Goal: Transaction & Acquisition: Purchase product/service

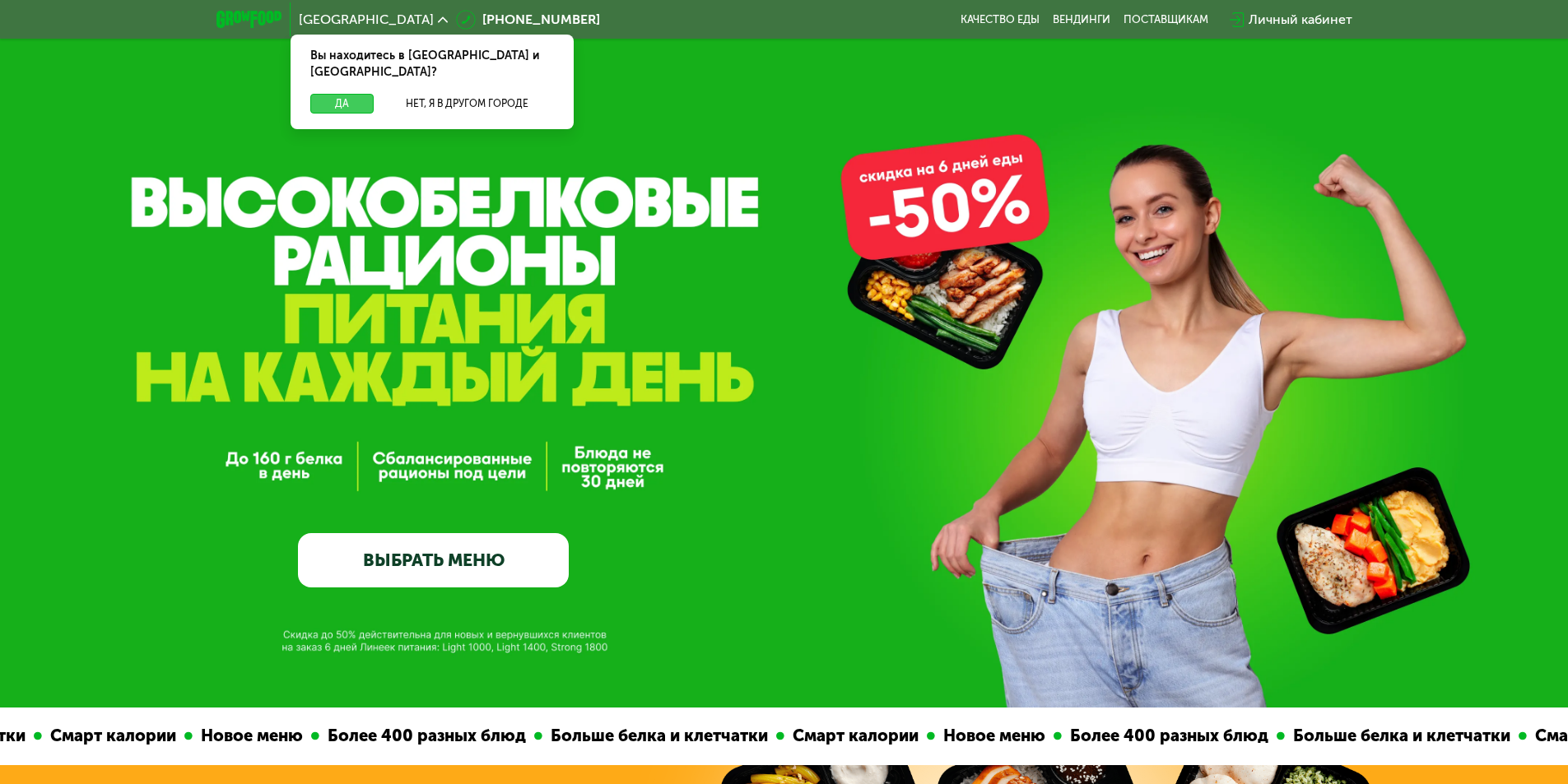
click at [350, 94] on button "Да" at bounding box center [342, 104] width 64 height 20
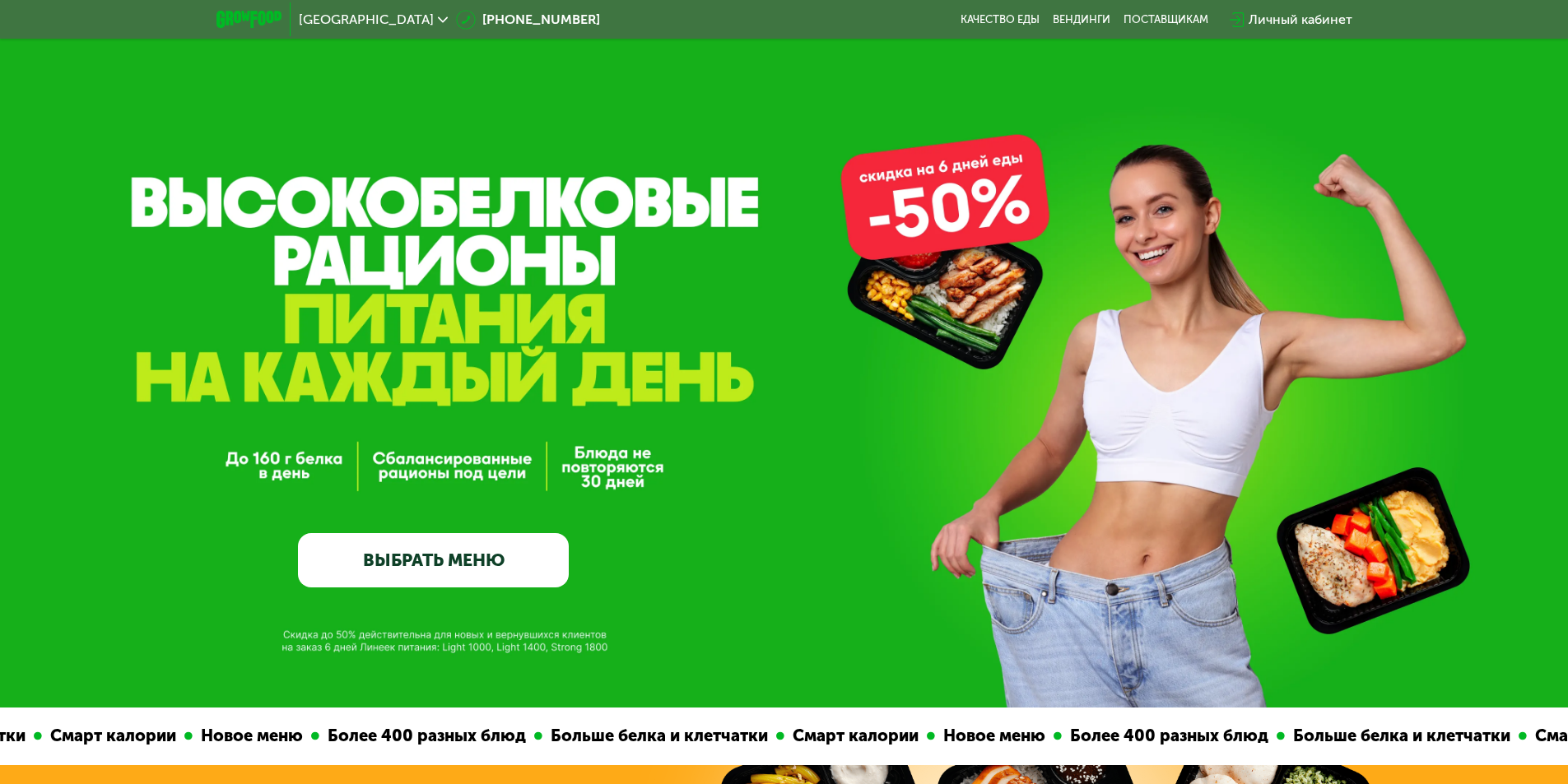
click at [480, 520] on div "GrowFood — доставка правильного питания ВЫБРАТЬ МЕНЮ" at bounding box center [433, 418] width 271 height 337
click at [479, 550] on link "ВЫБРАТЬ МЕНЮ" at bounding box center [433, 560] width 271 height 55
click at [478, 552] on link "ВЫБРАТЬ МЕНЮ" at bounding box center [433, 560] width 271 height 55
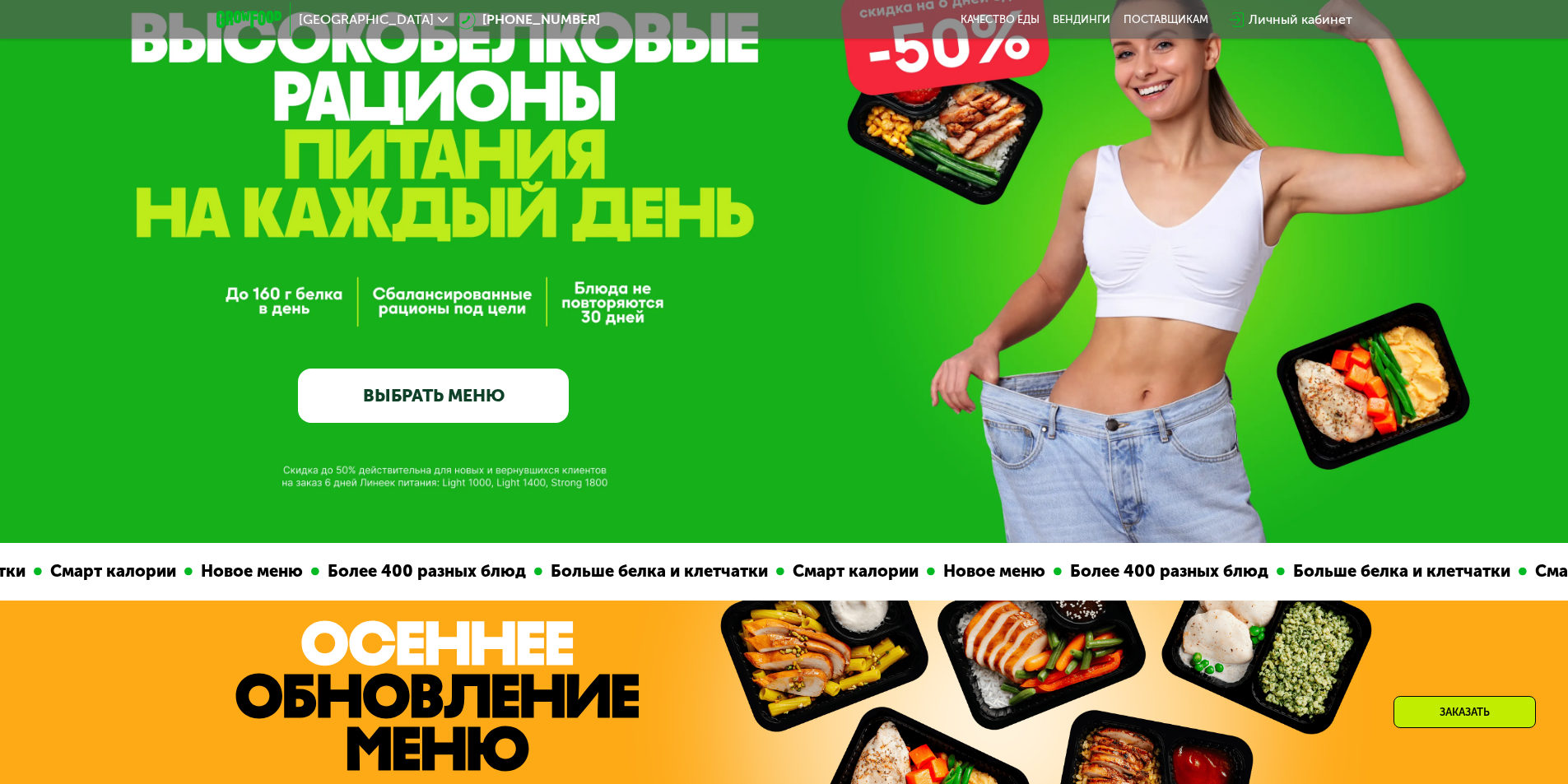
scroll to position [82, 0]
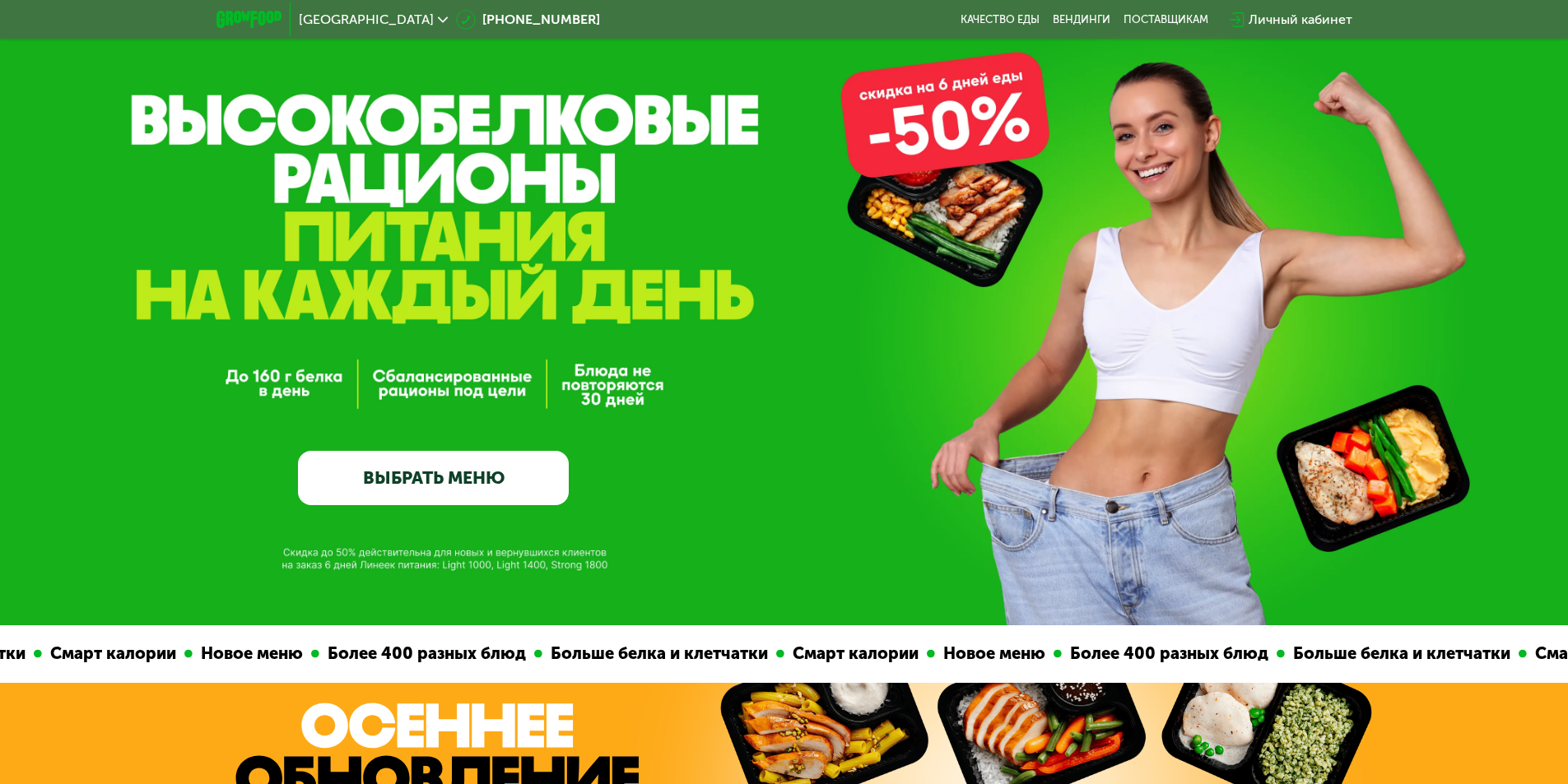
click at [496, 479] on link "ВЫБРАТЬ МЕНЮ" at bounding box center [433, 477] width 271 height 55
click at [533, 485] on link "ВЫБРАТЬ МЕНЮ" at bounding box center [433, 477] width 271 height 55
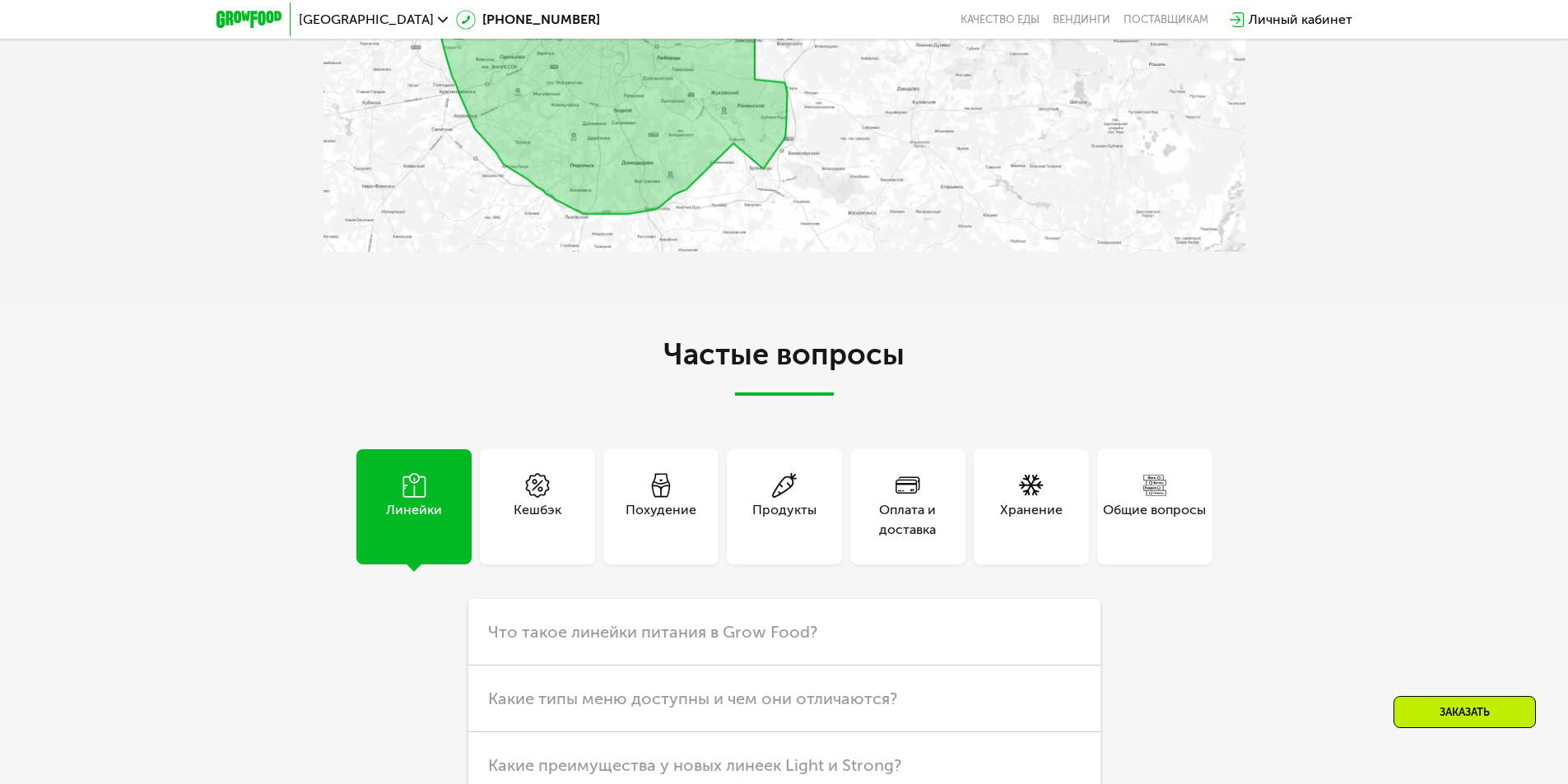
scroll to position [3784, 0]
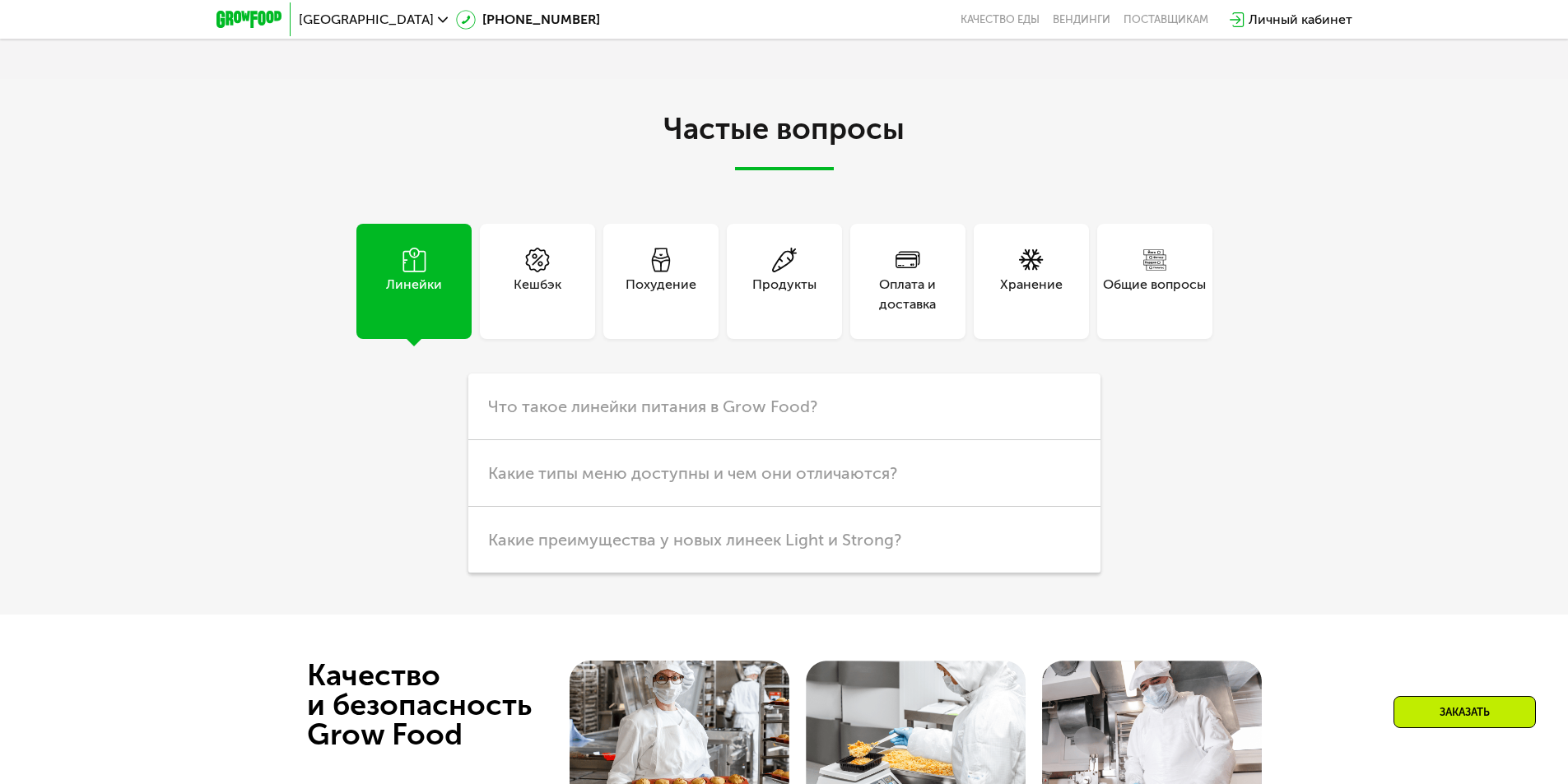
click at [682, 295] on div "Похудение" at bounding box center [660, 294] width 71 height 39
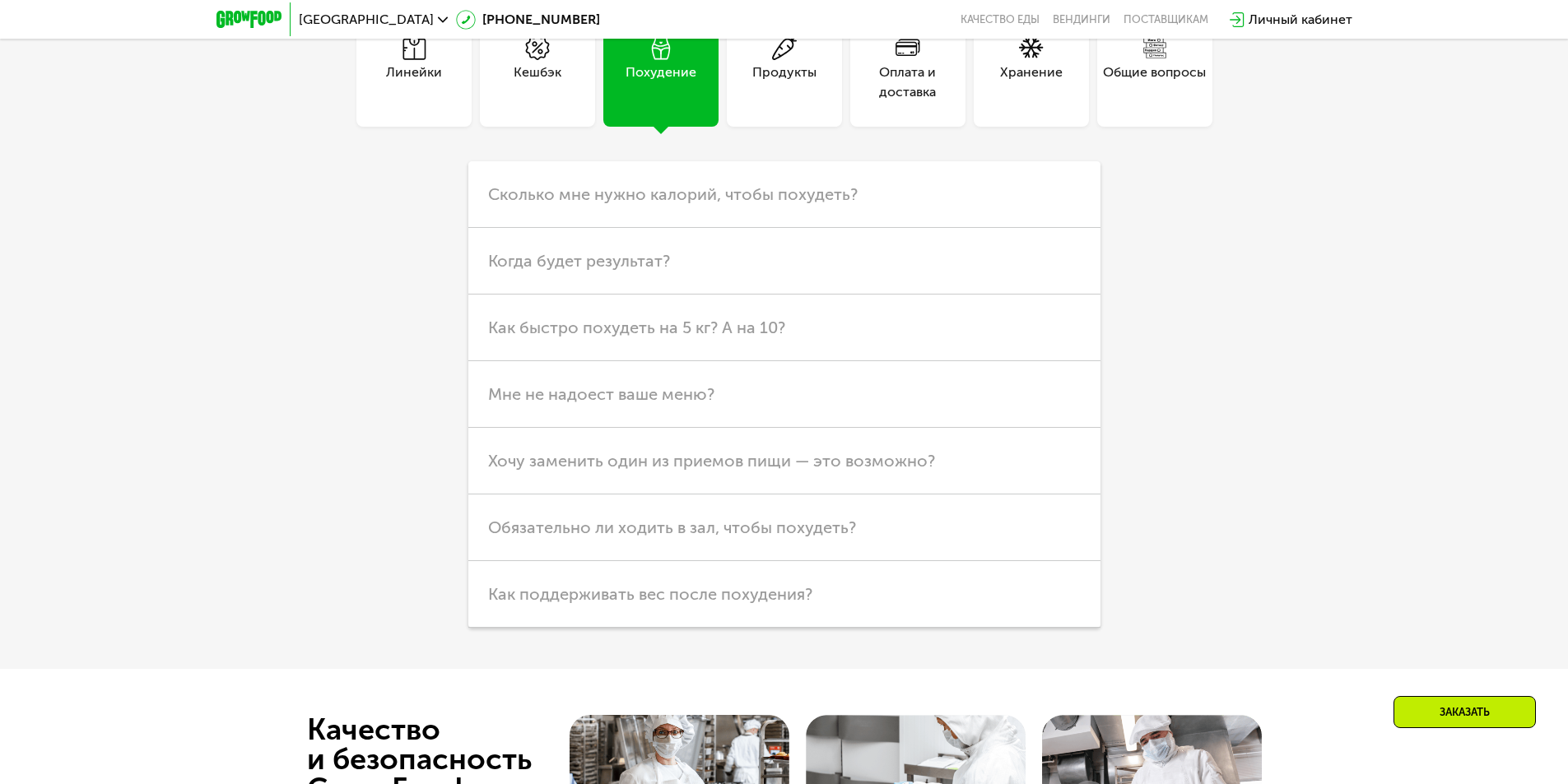
scroll to position [3949, 0]
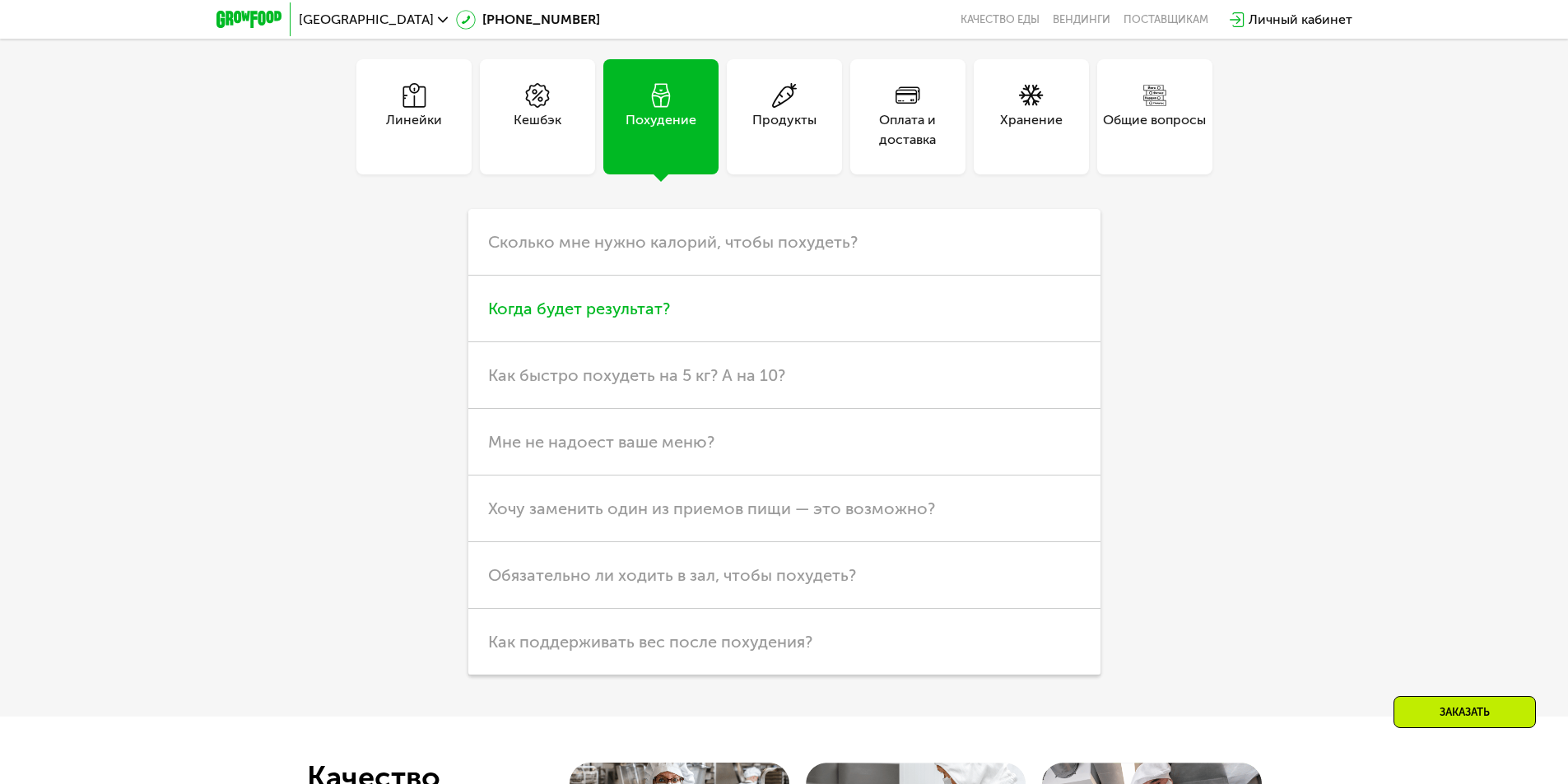
click at [623, 297] on h3 "Когда будет результат?" at bounding box center [784, 308] width 632 height 67
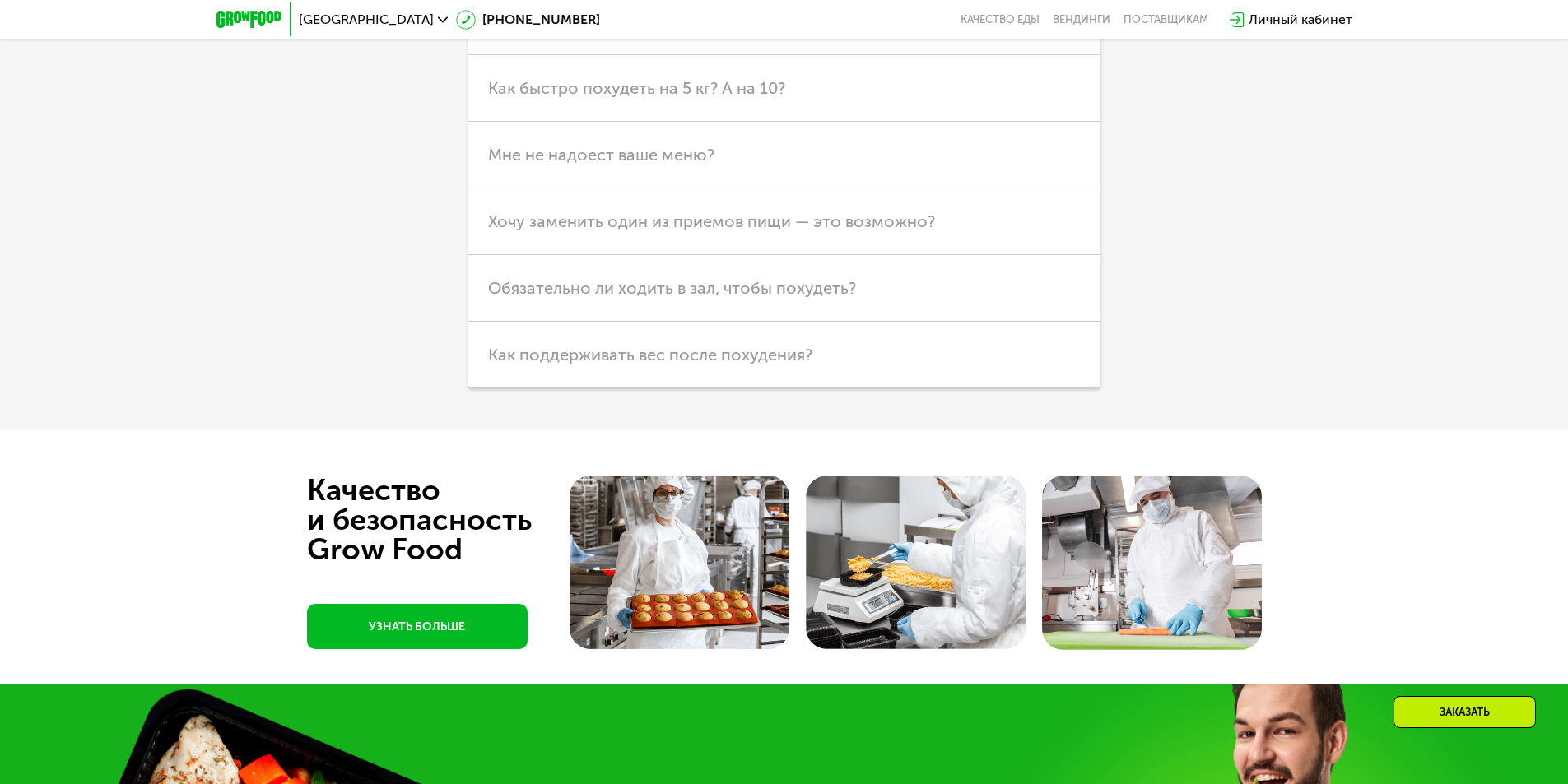
scroll to position [4771, 0]
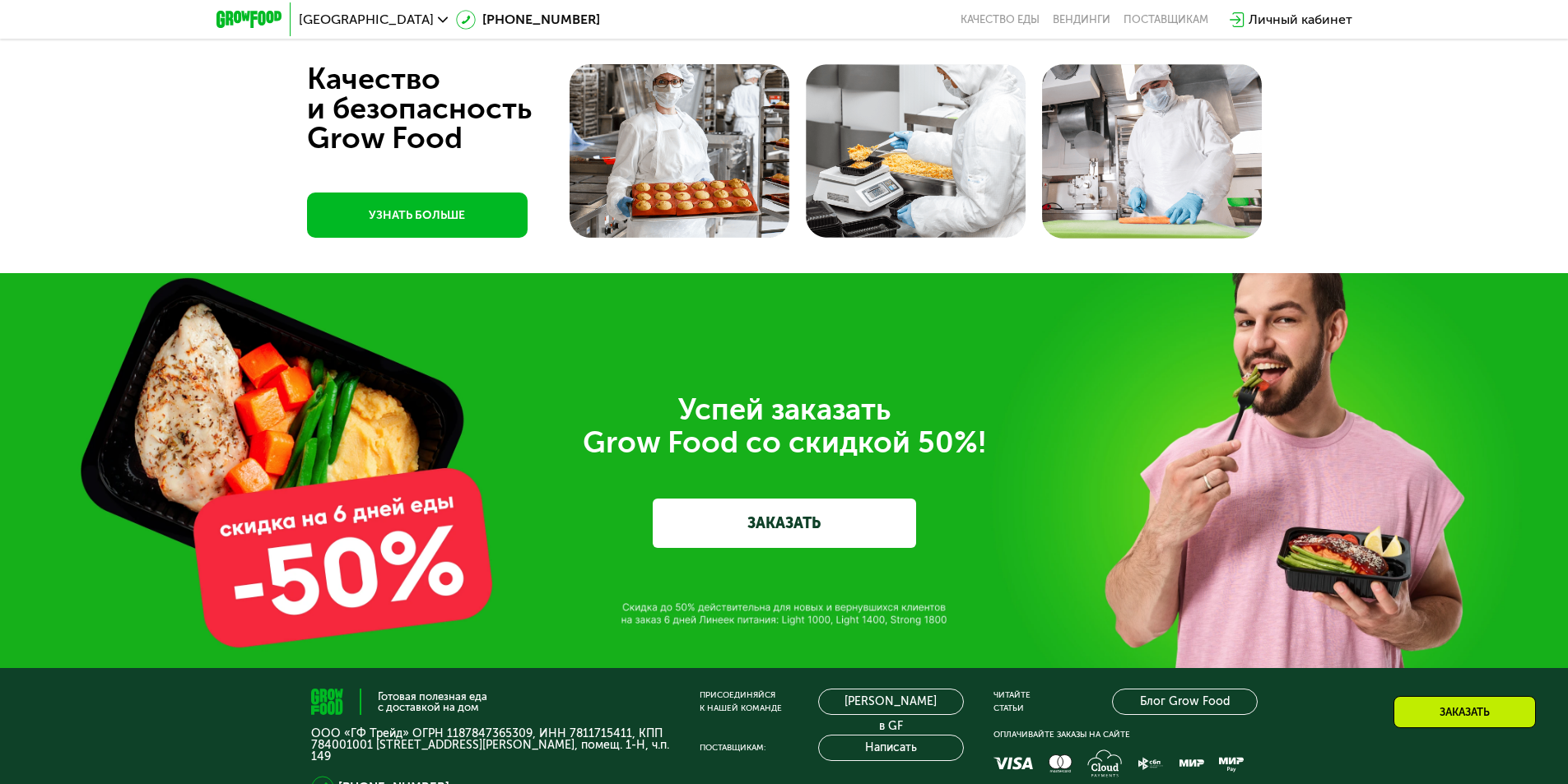
click at [858, 520] on link "ЗАКАЗАТЬ" at bounding box center [784, 523] width 263 height 49
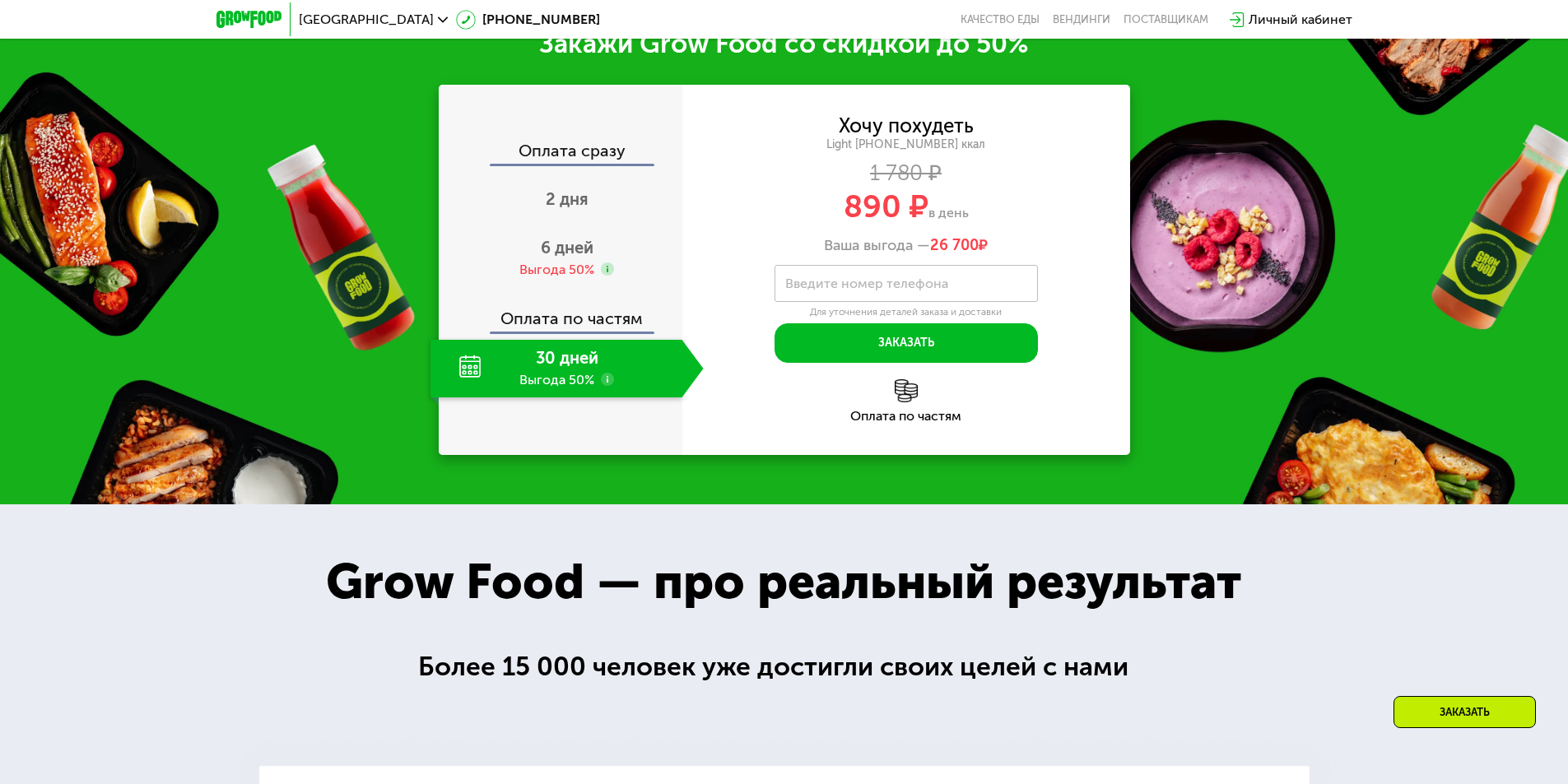
scroll to position [1306, 0]
